Goal: Task Accomplishment & Management: Manage account settings

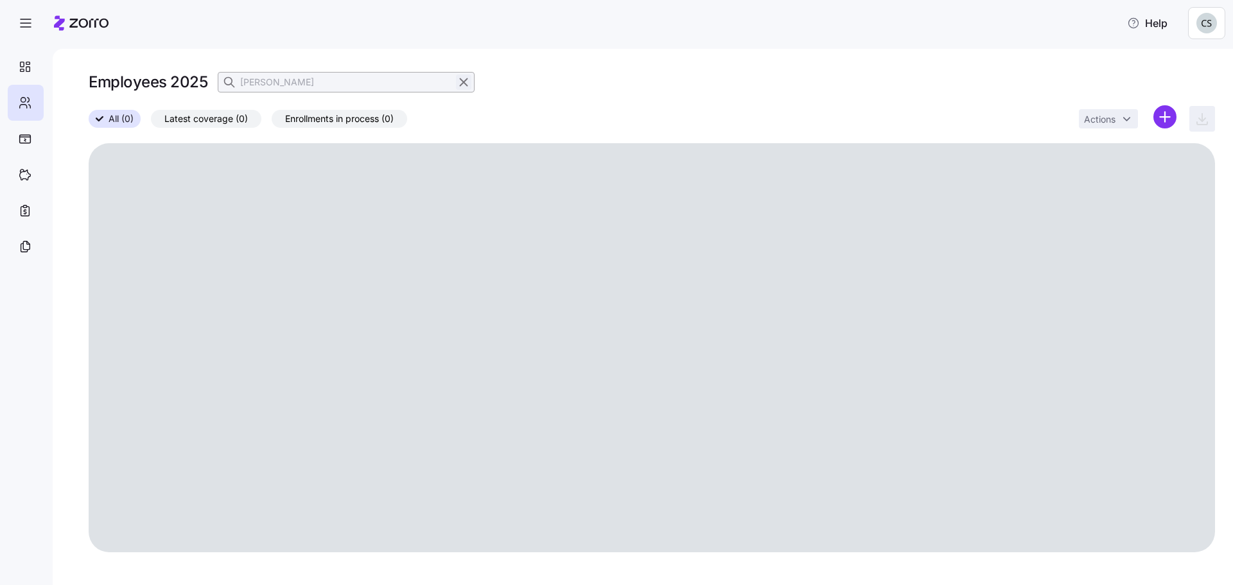
click at [469, 89] on button "button" at bounding box center [463, 81] width 15 height 15
click at [464, 82] on icon "button" at bounding box center [464, 81] width 14 height 15
click at [233, 88] on icon "button" at bounding box center [230, 82] width 13 height 13
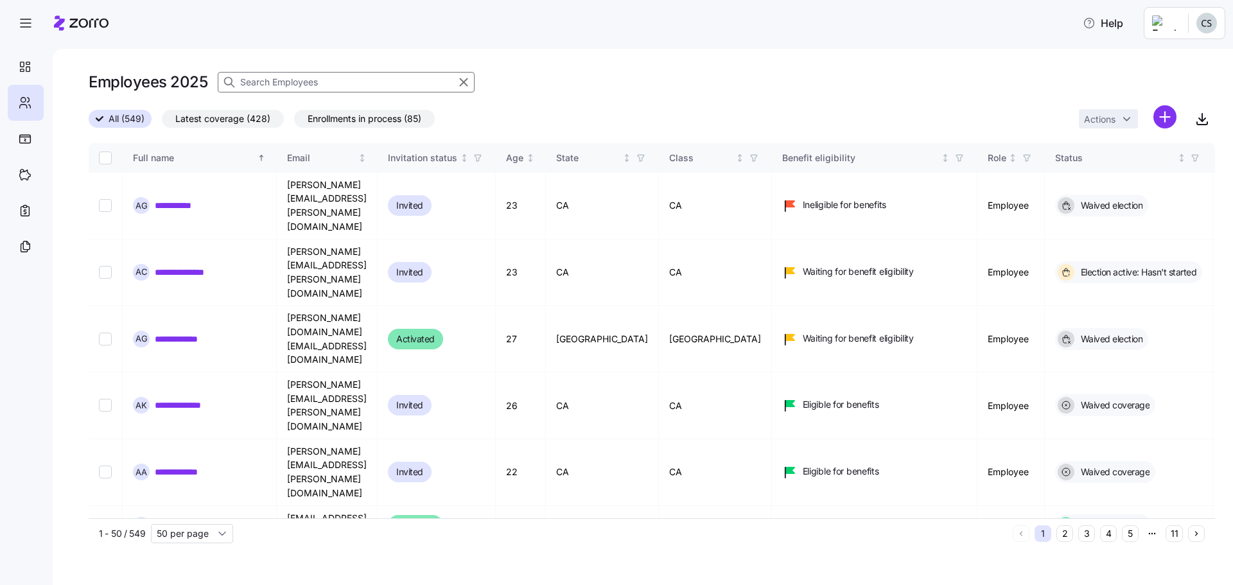
click at [263, 74] on input at bounding box center [346, 82] width 257 height 21
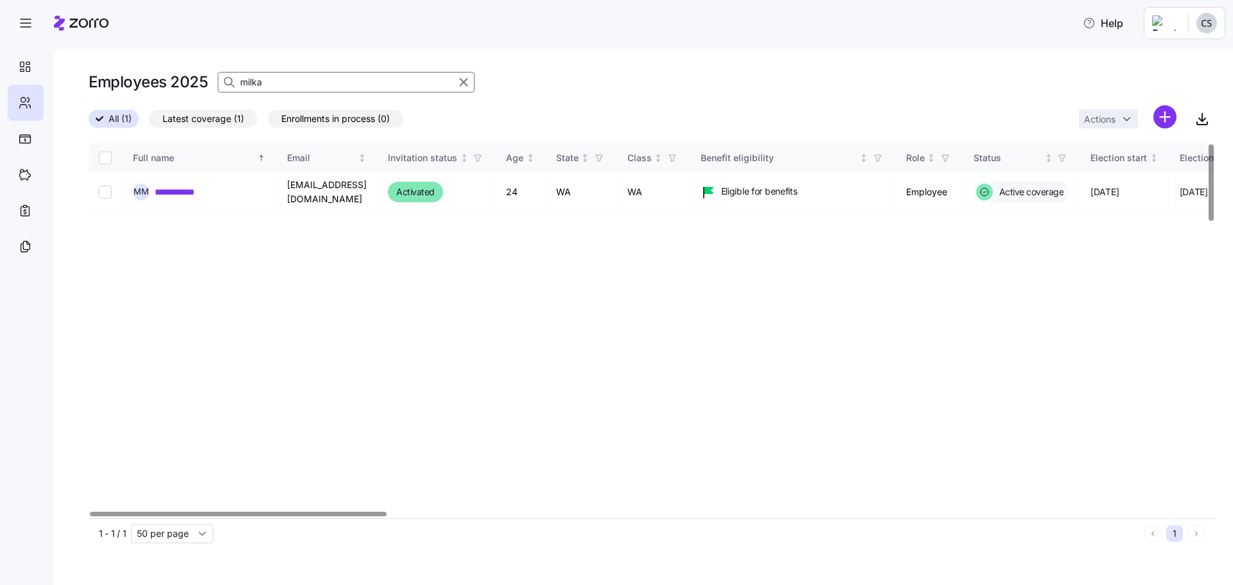
type input "milka"
click at [176, 192] on link "**********" at bounding box center [182, 192] width 55 height 13
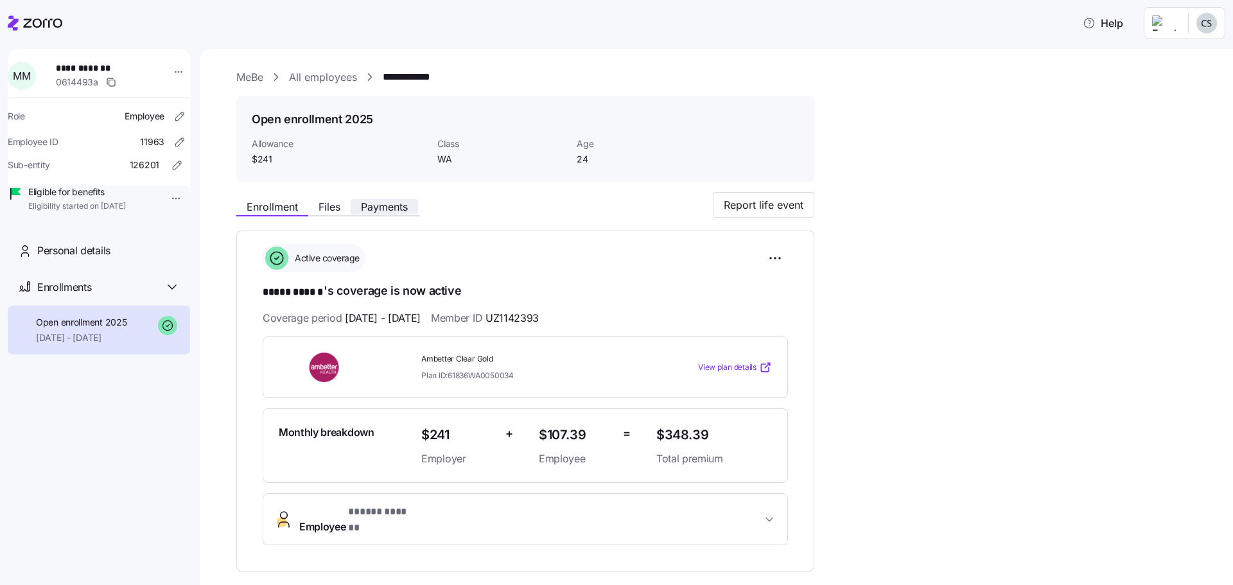
click at [394, 211] on span "Payments" at bounding box center [384, 207] width 47 height 10
